Goal: Task Accomplishment & Management: Complete application form

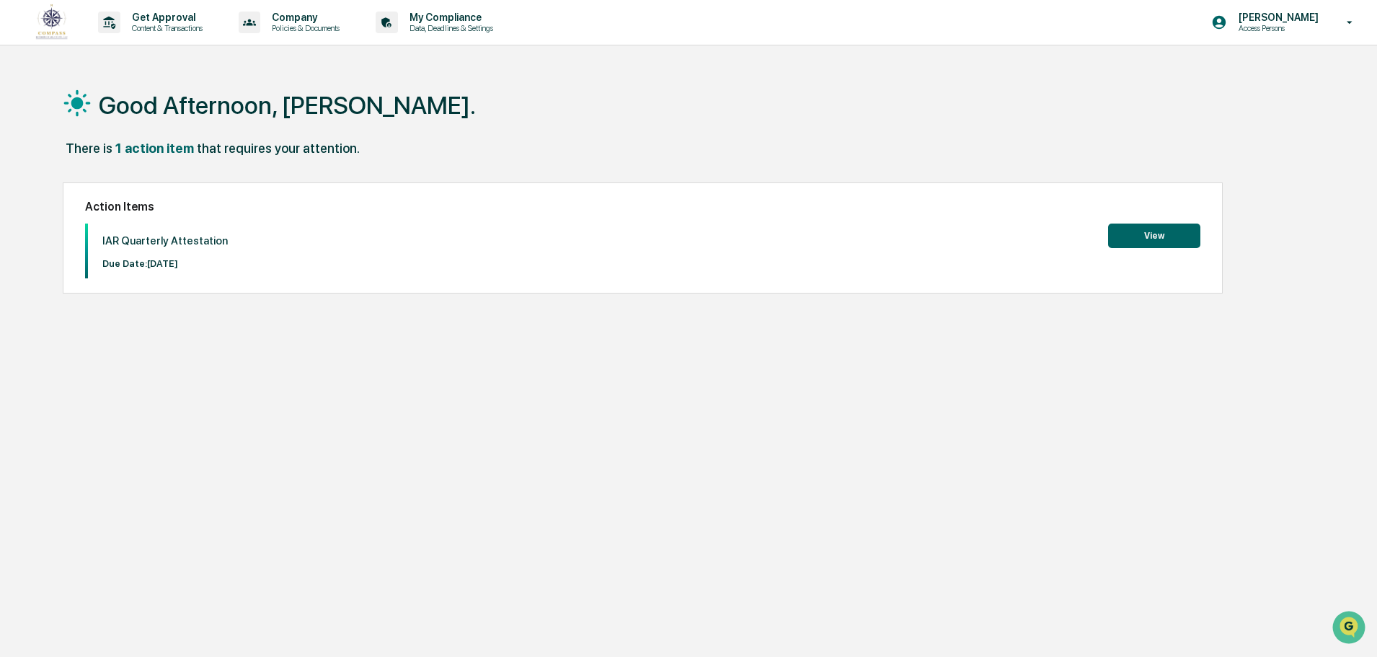
click at [1155, 241] on button "View" at bounding box center [1154, 235] width 92 height 25
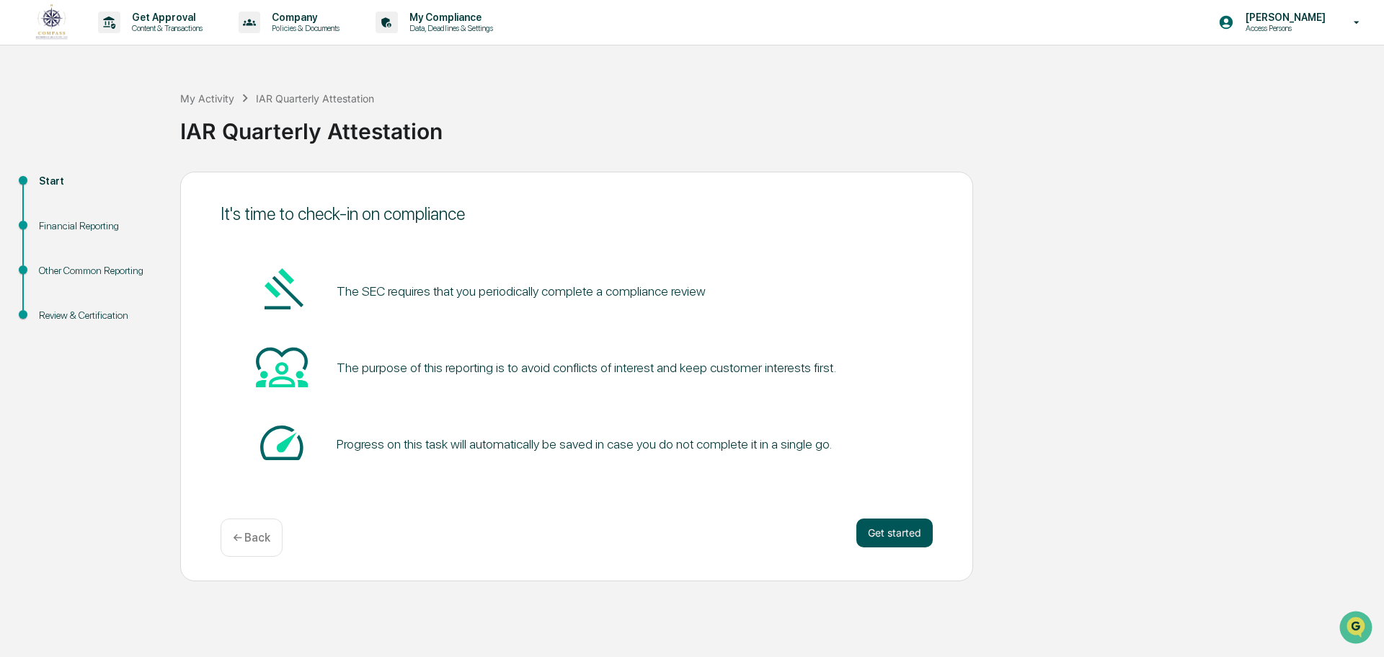
click at [914, 532] on button "Get started" at bounding box center [894, 532] width 76 height 29
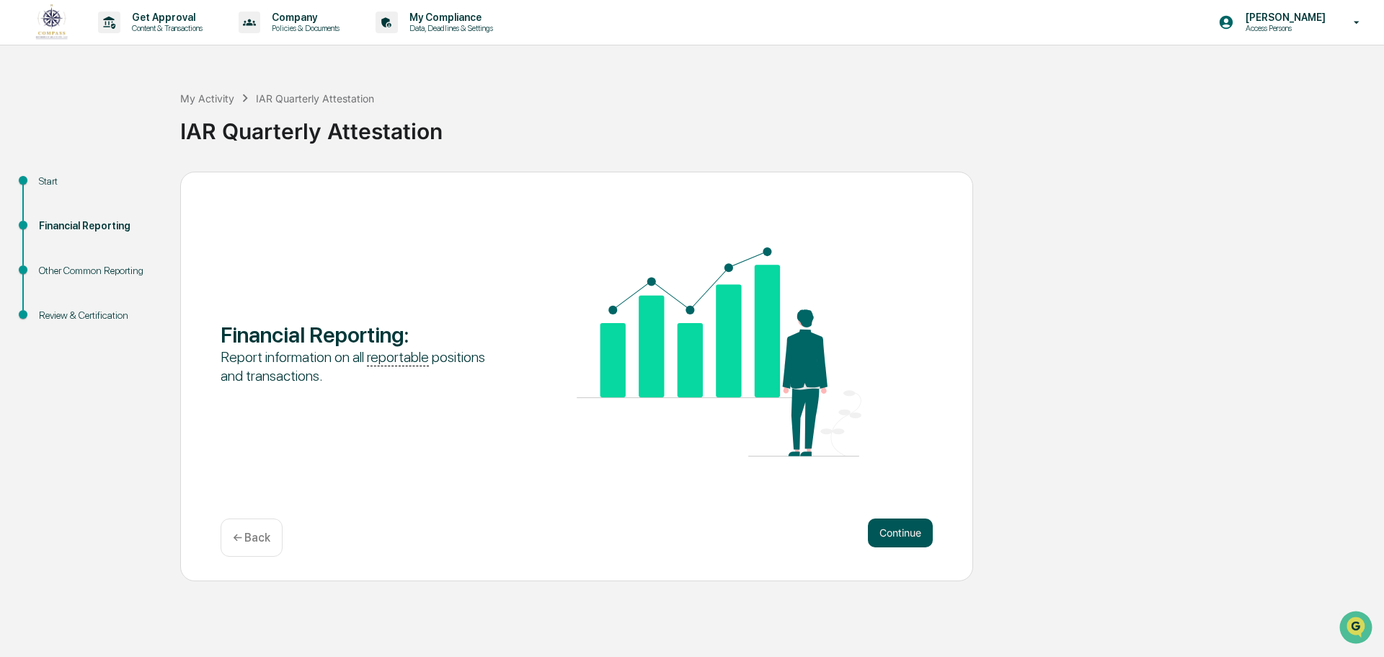
click at [902, 536] on button "Continue" at bounding box center [900, 532] width 65 height 29
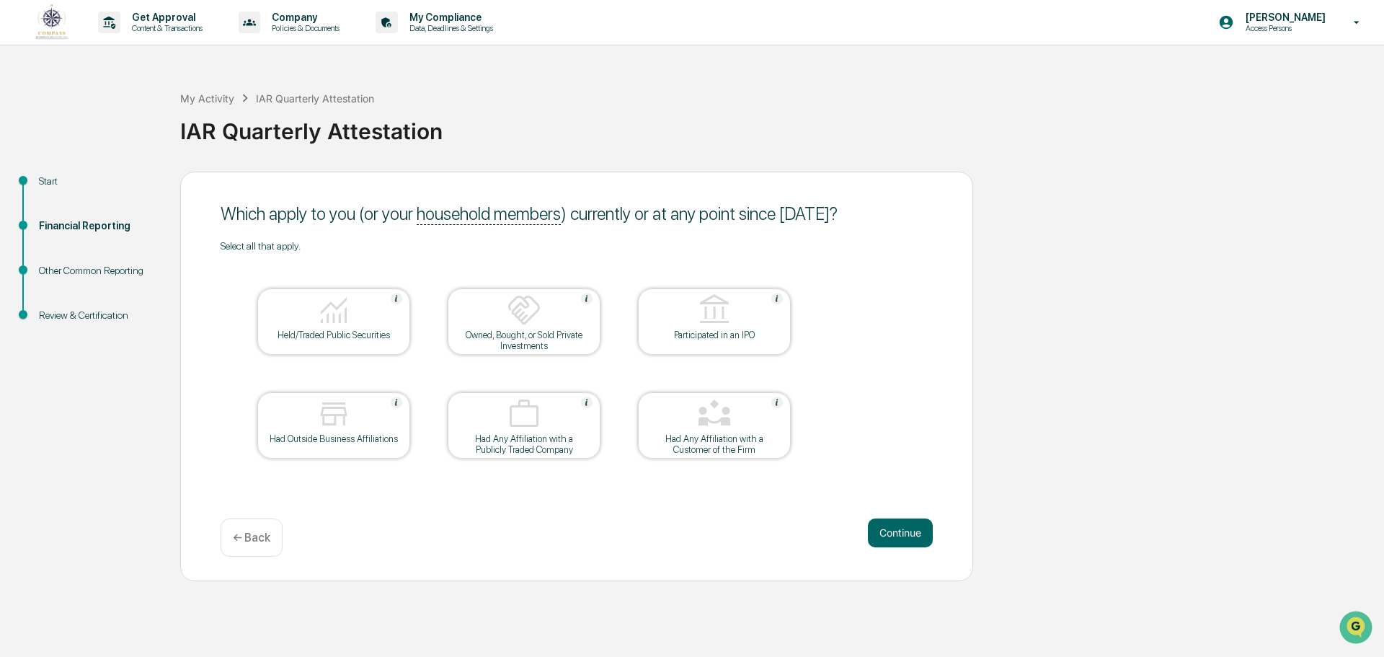
click at [363, 327] on div at bounding box center [334, 311] width 144 height 37
click at [915, 530] on button "Continue" at bounding box center [900, 532] width 65 height 29
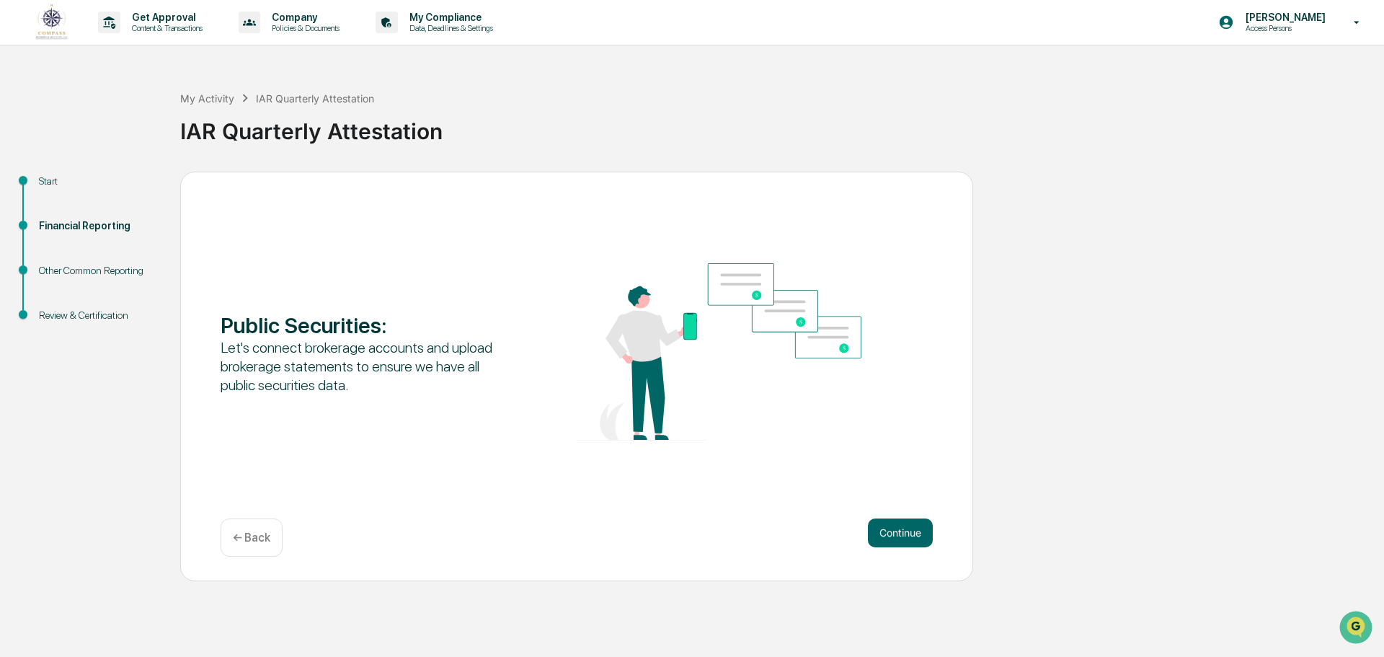
click at [915, 530] on button "Continue" at bounding box center [900, 532] width 65 height 29
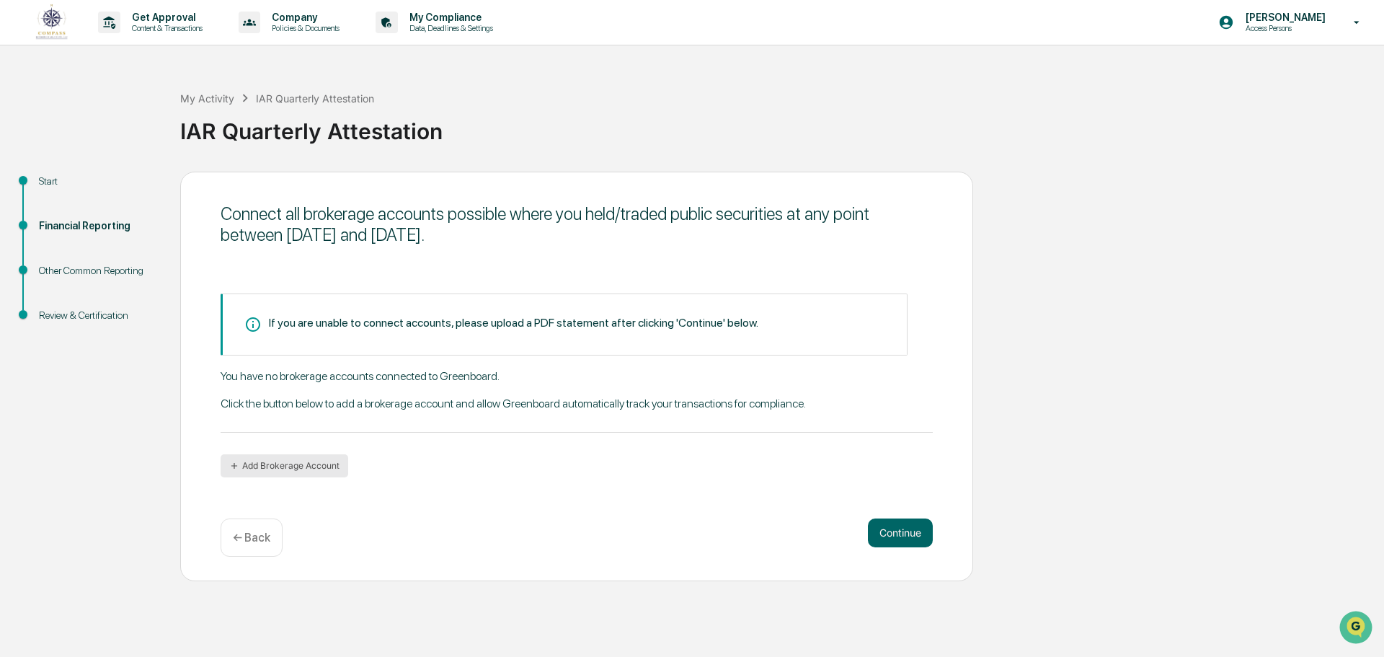
click at [277, 459] on button "Add Brokerage Account" at bounding box center [285, 465] width 128 height 23
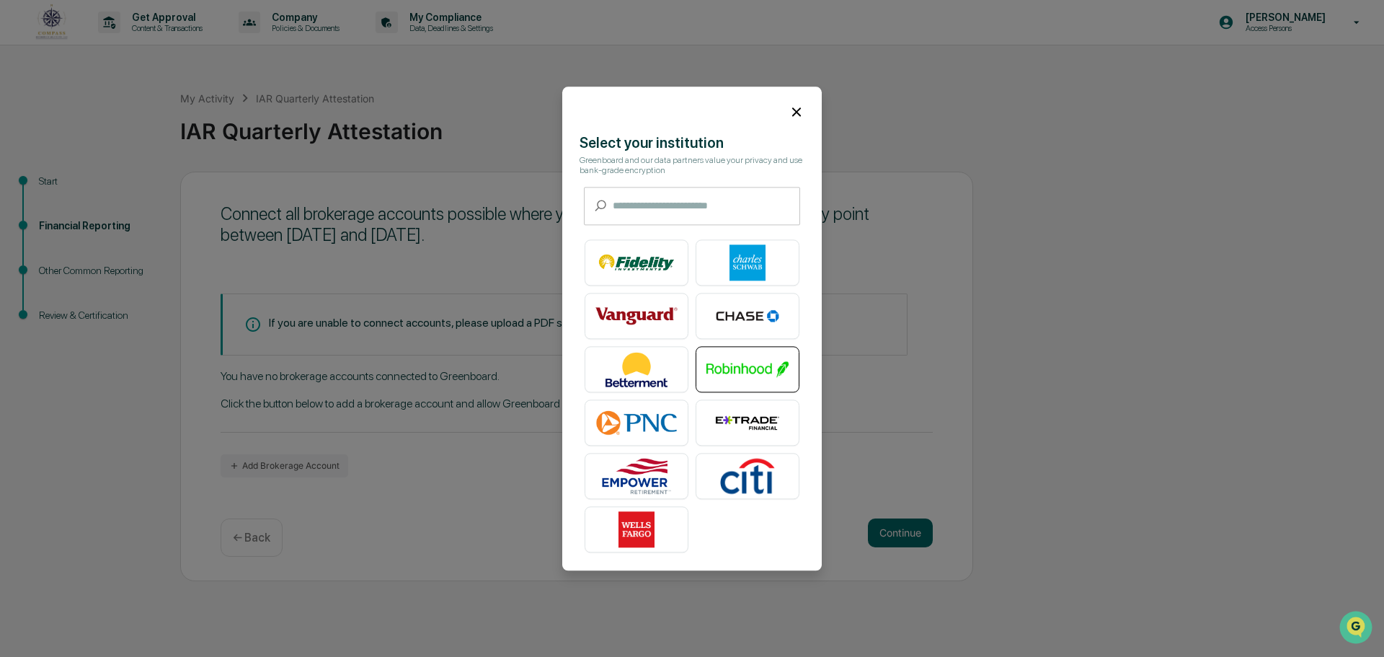
click at [737, 354] on img at bounding box center [747, 369] width 82 height 36
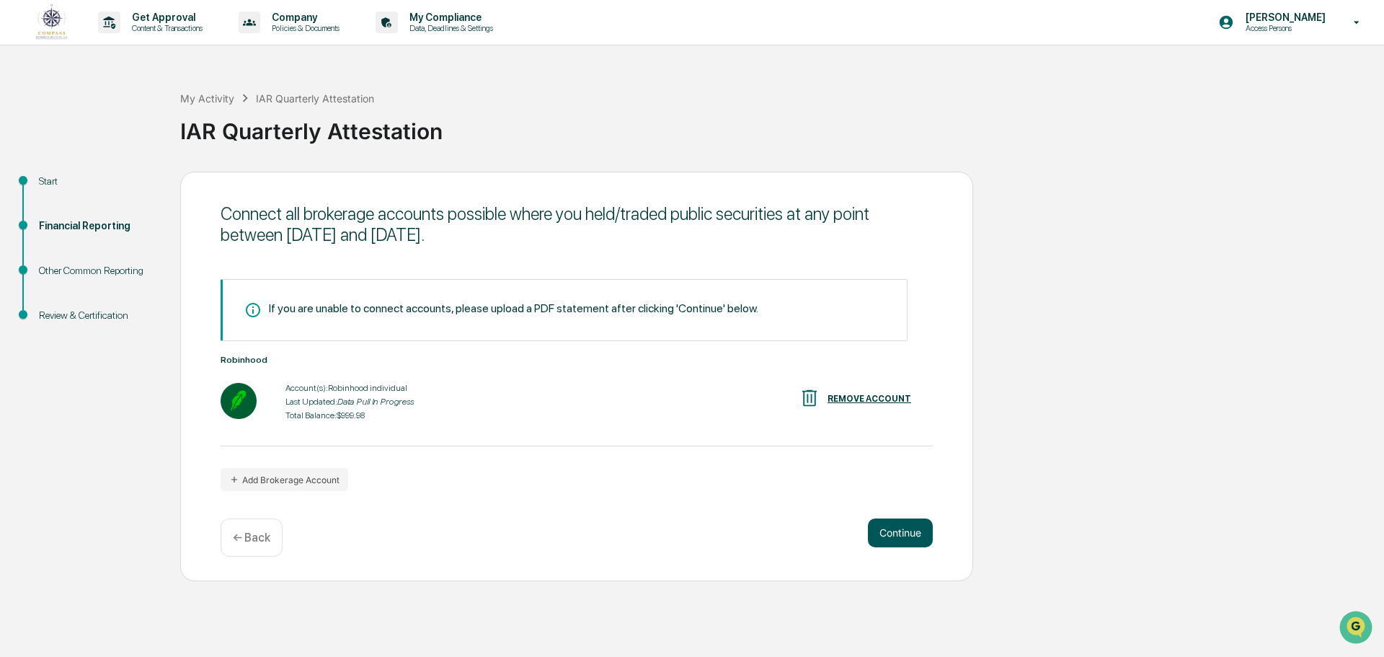
click at [881, 531] on button "Continue" at bounding box center [900, 532] width 65 height 29
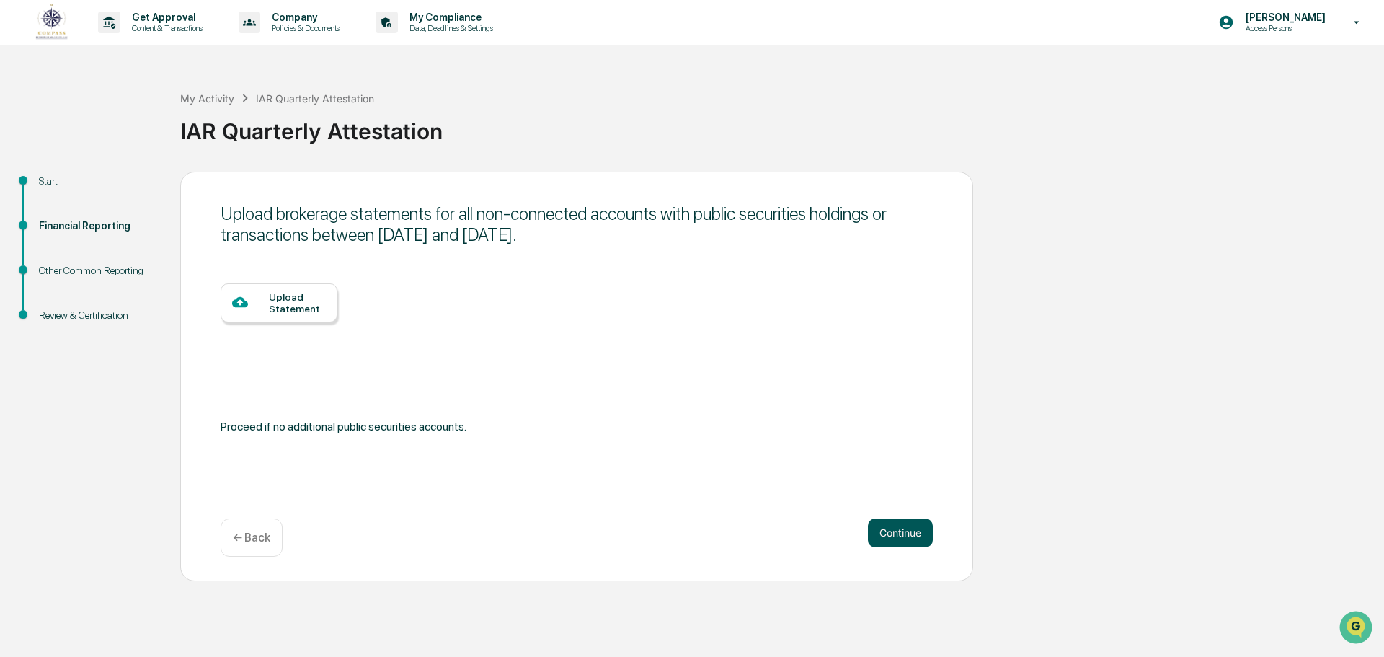
click at [887, 528] on button "Continue" at bounding box center [900, 532] width 65 height 29
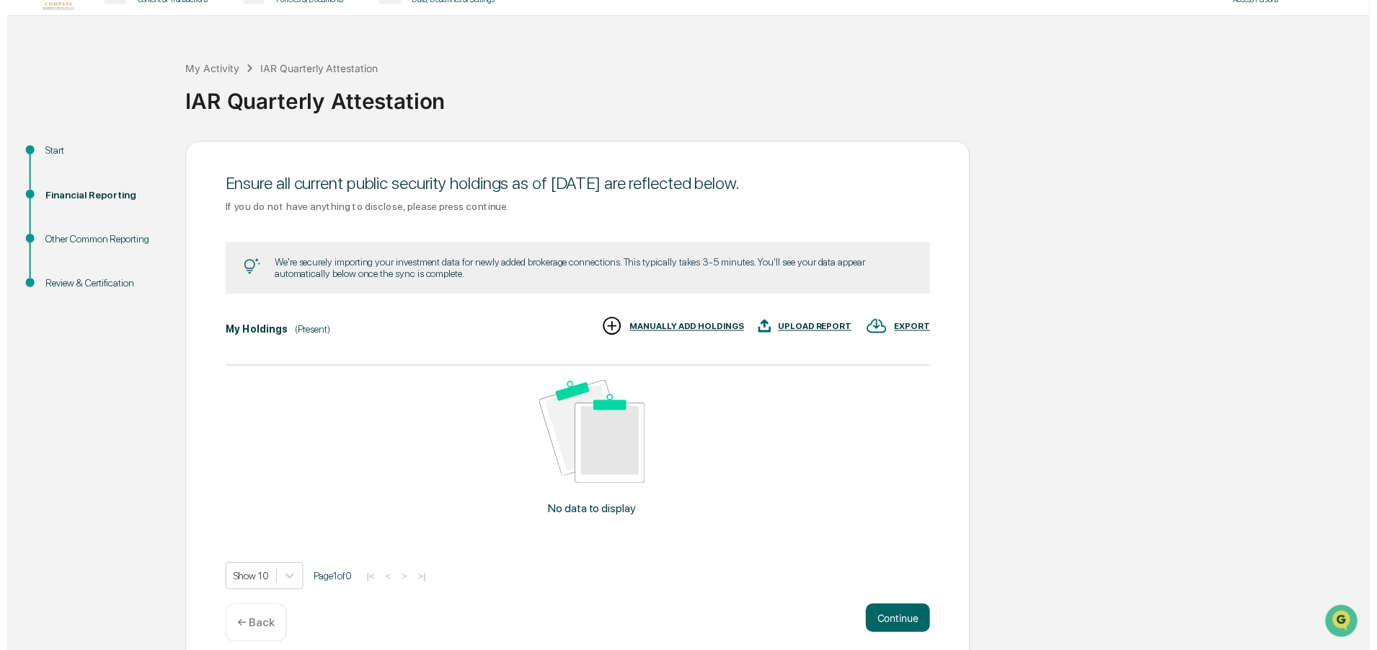
scroll to position [45, 0]
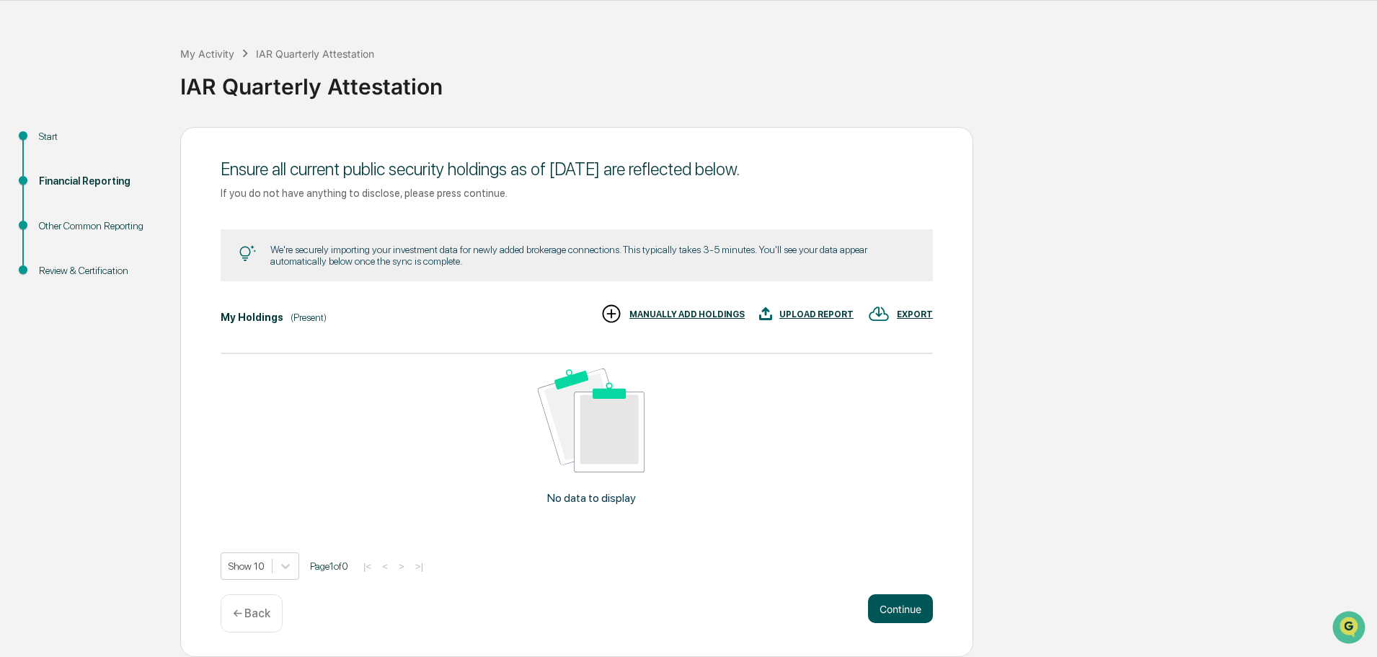
click at [895, 605] on button "Continue" at bounding box center [900, 608] width 65 height 29
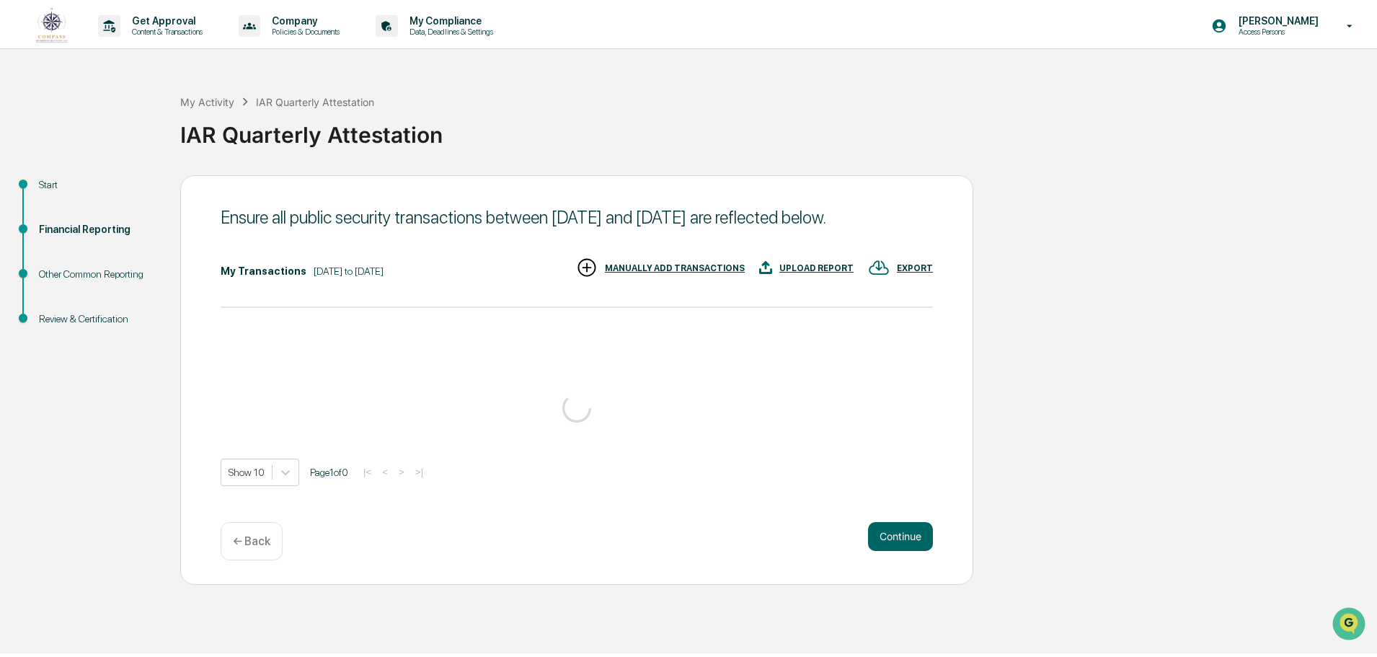
scroll to position [0, 0]
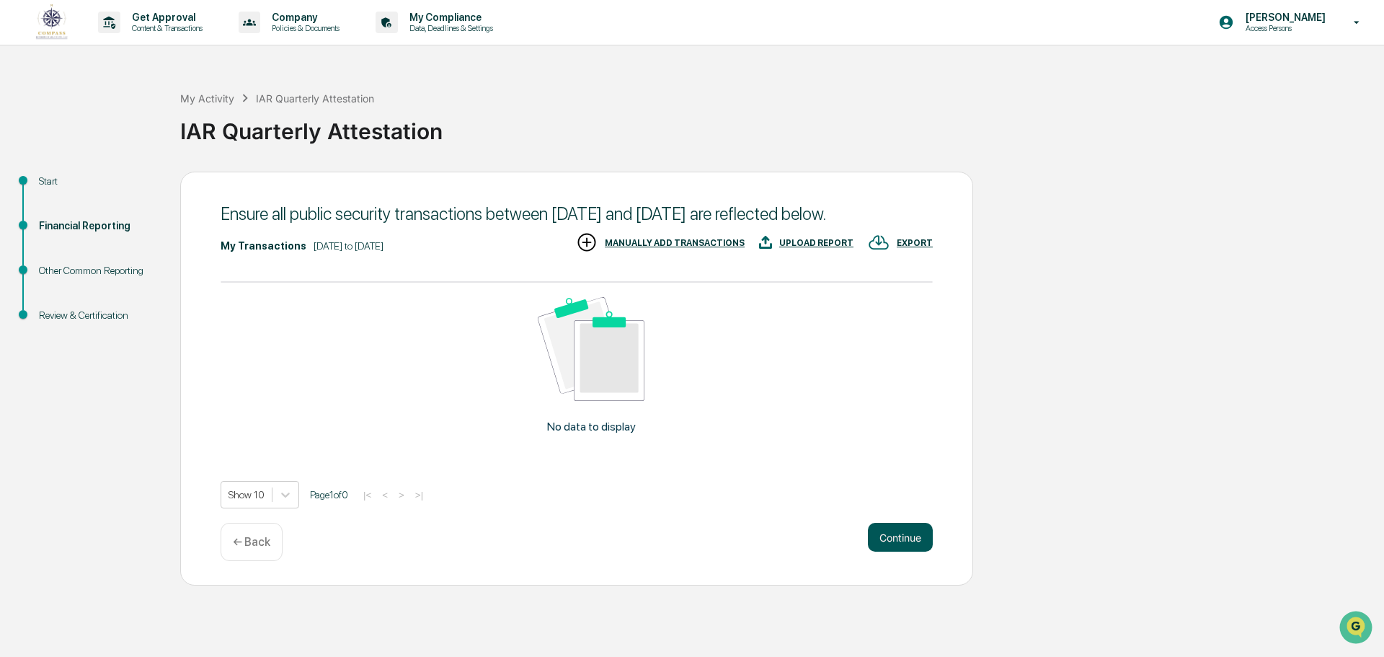
click at [889, 551] on button "Continue" at bounding box center [900, 537] width 65 height 29
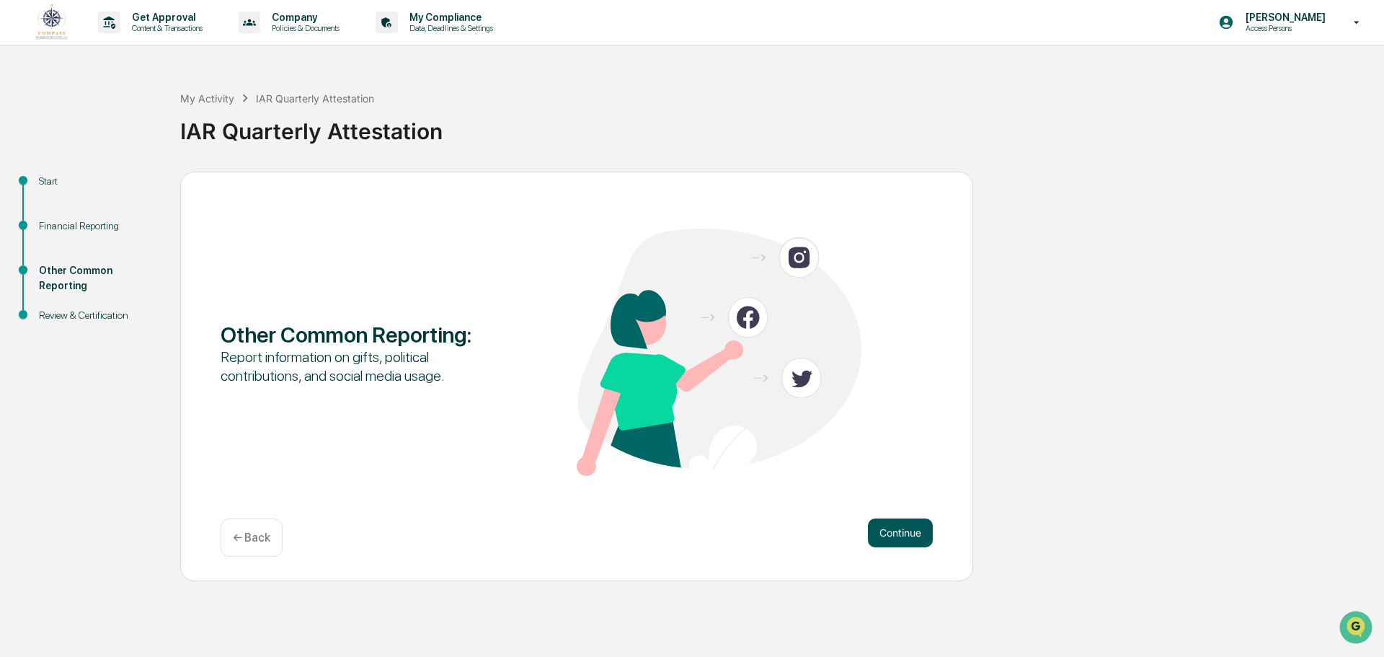
click at [905, 531] on button "Continue" at bounding box center [900, 532] width 65 height 29
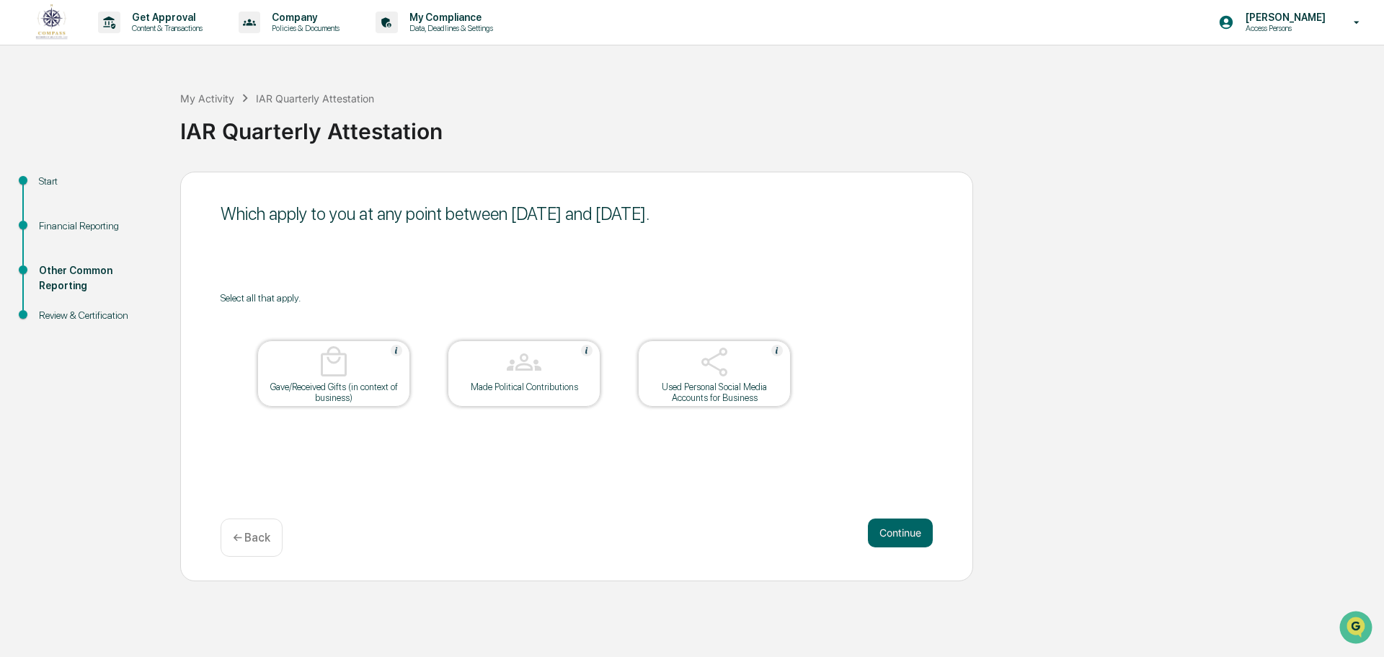
click at [905, 529] on button "Continue" at bounding box center [900, 532] width 65 height 29
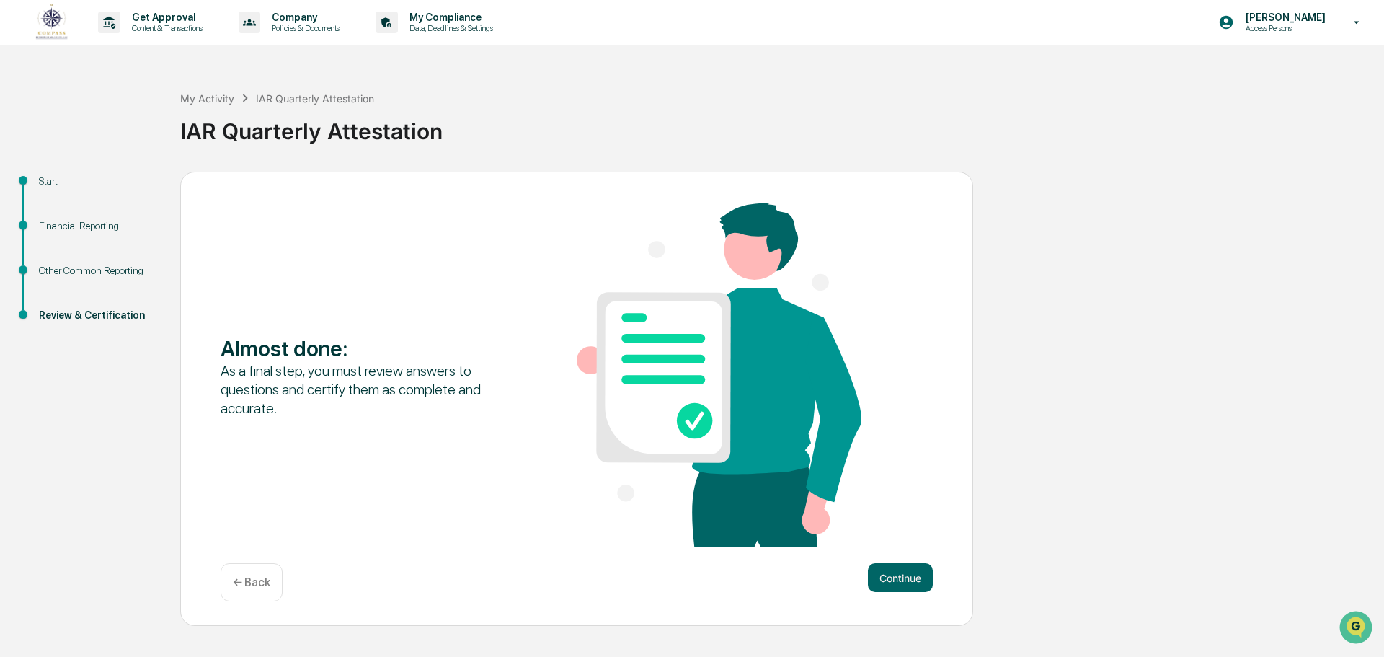
click at [905, 529] on div "Almost done : As a final step, you must review answers to questions and certify…" at bounding box center [577, 376] width 712 height 346
click at [898, 580] on button "Continue" at bounding box center [900, 577] width 65 height 29
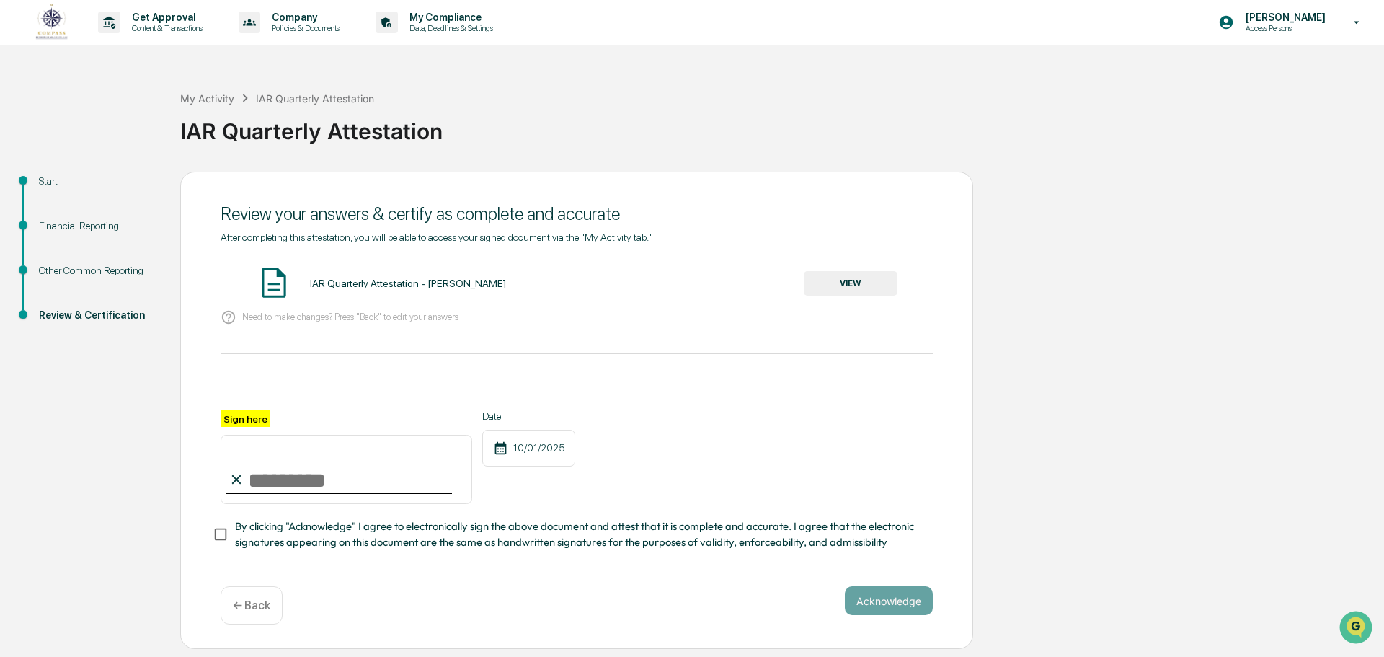
click at [279, 472] on input "Sign here" at bounding box center [347, 469] width 252 height 69
type input "**********"
click at [905, 596] on button "Acknowledge" at bounding box center [889, 600] width 88 height 29
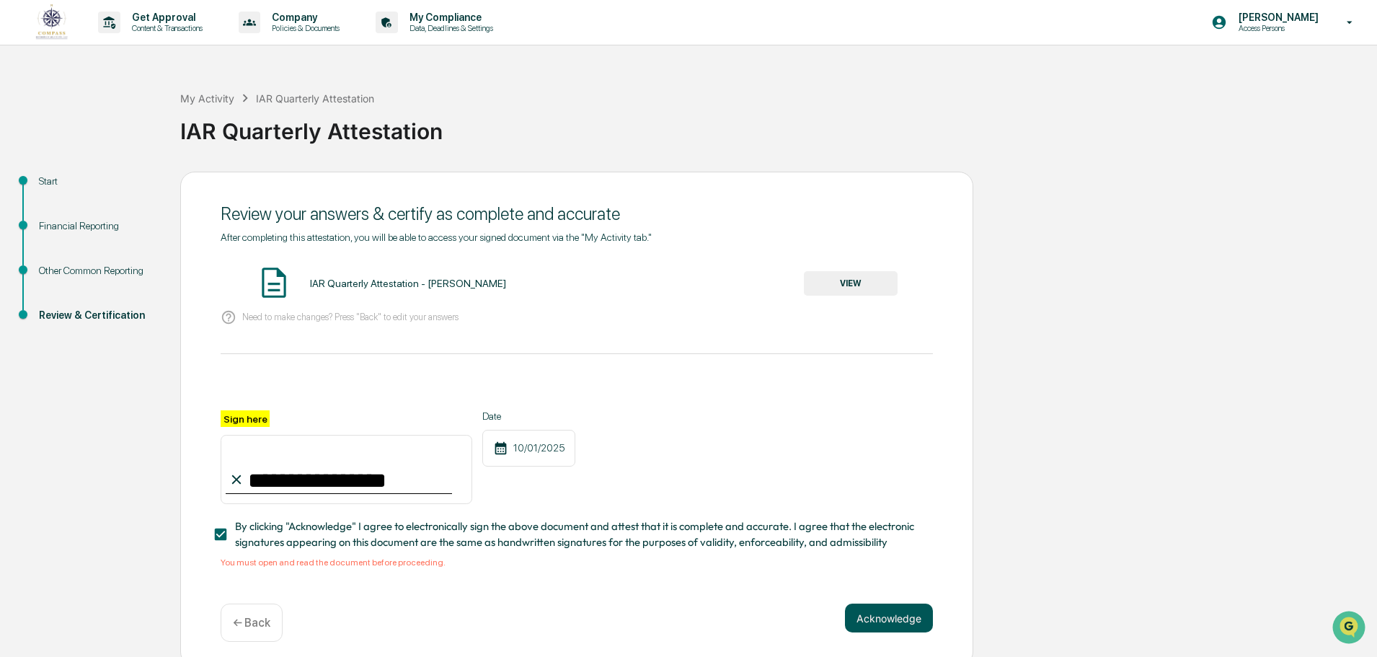
click at [877, 618] on button "Acknowledge" at bounding box center [889, 617] width 88 height 29
click at [375, 286] on div "IAR Quarterly Attestation - [PERSON_NAME]" at bounding box center [408, 284] width 196 height 12
click at [835, 285] on button "VIEW" at bounding box center [851, 283] width 94 height 25
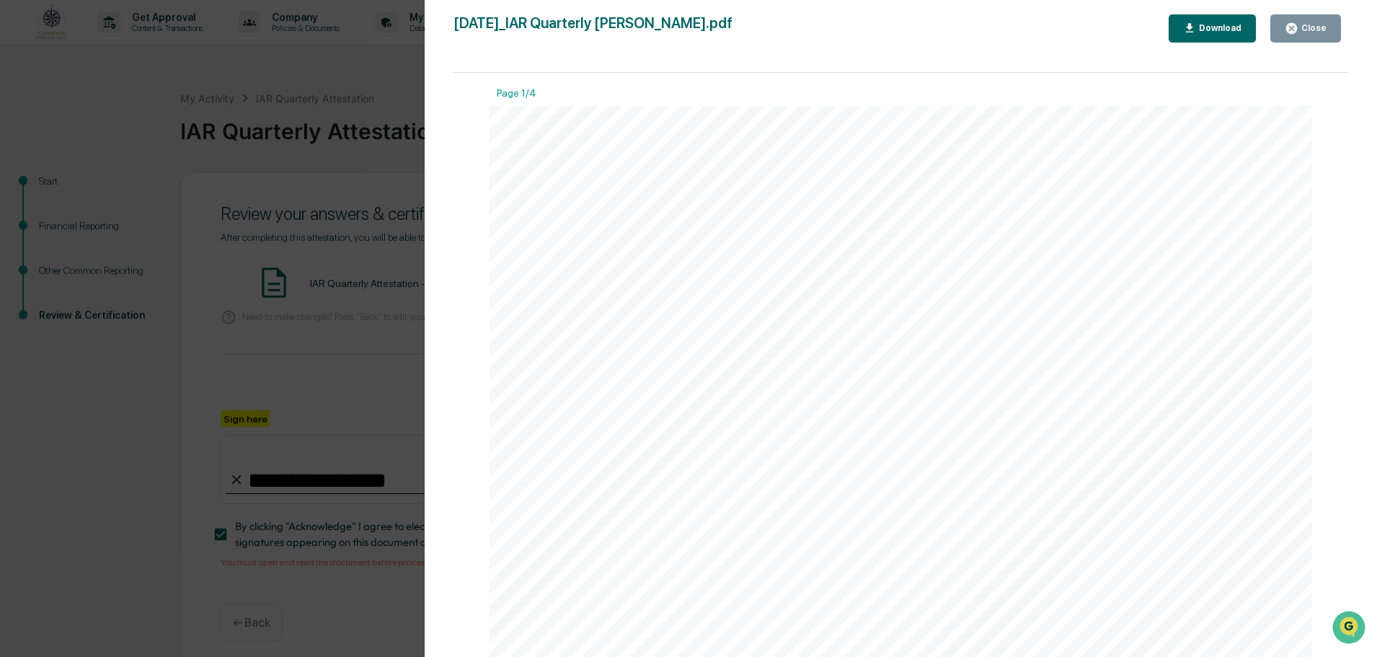
click at [1307, 36] on button "Close" at bounding box center [1305, 28] width 71 height 28
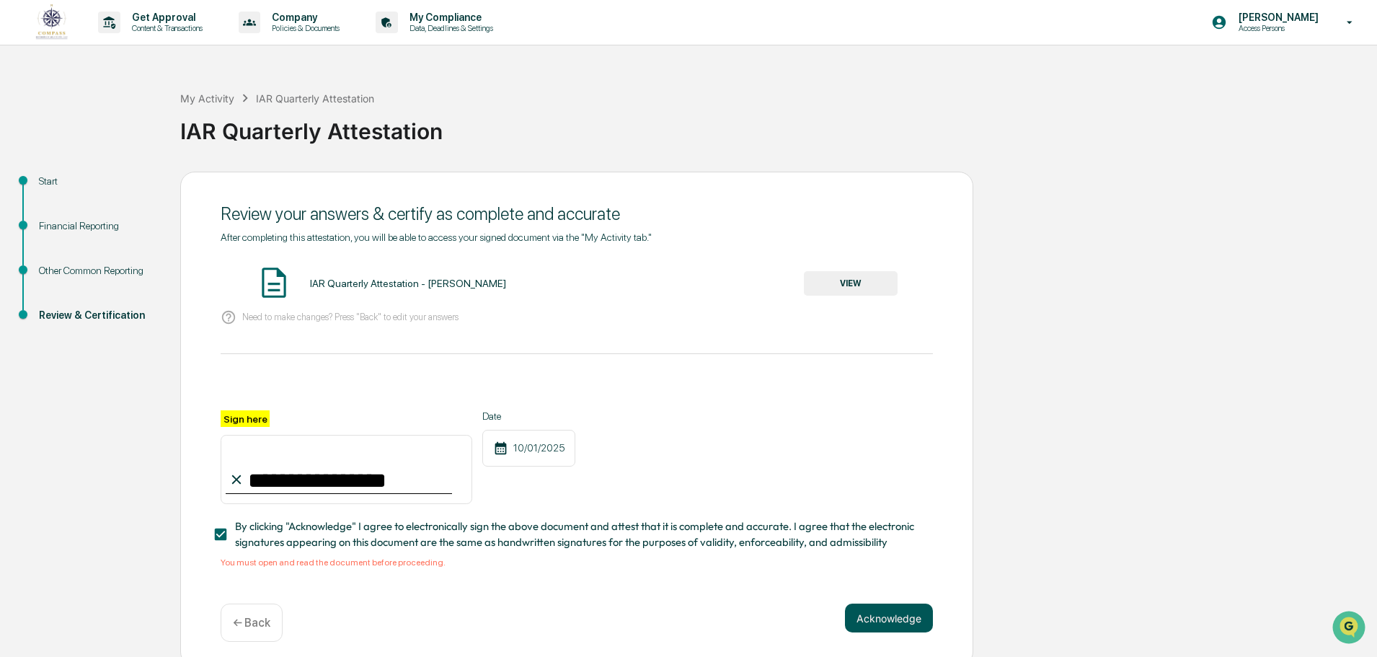
click at [895, 626] on button "Acknowledge" at bounding box center [889, 617] width 88 height 29
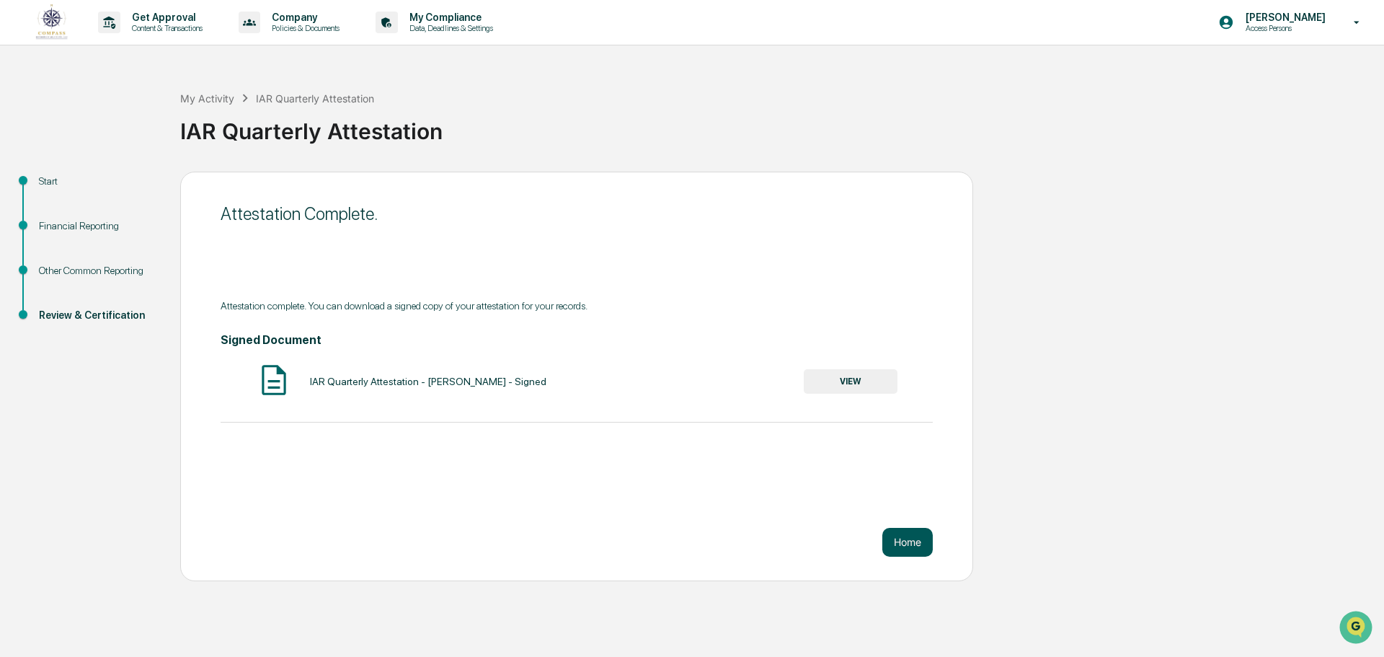
click at [926, 544] on button "Home" at bounding box center [907, 542] width 50 height 29
